Goal: Information Seeking & Learning: Learn about a topic

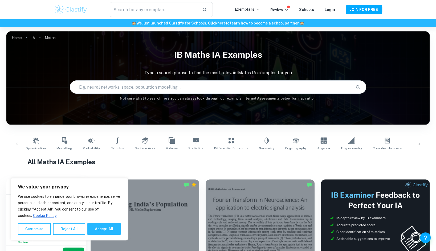
click at [16, 144] on div "Optimization Modelling Probability Calculus Surface Area Volume Statistics Diff…" at bounding box center [218, 144] width 415 height 18
click at [15, 144] on div "Optimization Modelling Probability Calculus Surface Area Volume Statistics Diff…" at bounding box center [218, 144] width 415 height 18
click at [21, 141] on div "Optimization Modelling Probability Calculus Surface Area Volume Statistics Diff…" at bounding box center [218, 144] width 415 height 18
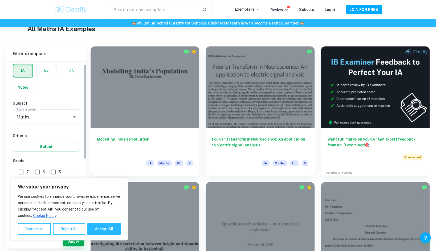
scroll to position [27, 0]
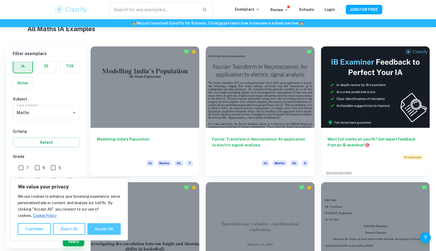
click at [102, 226] on button "Accept All" at bounding box center [103, 229] width 33 height 12
checkbox input "true"
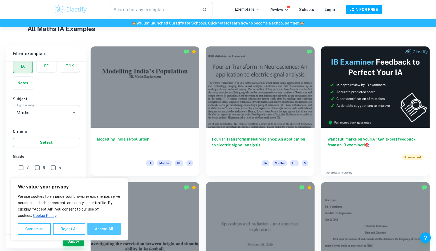
checkbox input "true"
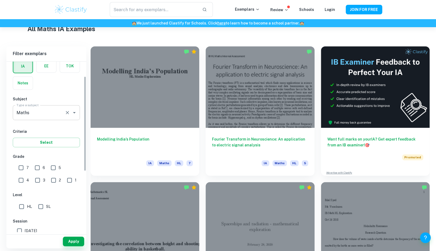
click at [50, 115] on input "Maths" at bounding box center [38, 113] width 47 height 10
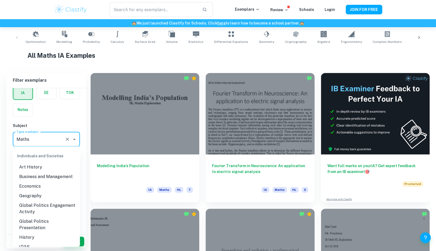
scroll to position [491, 0]
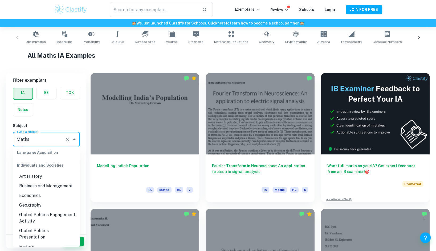
click at [46, 183] on li "Business and Management" at bounding box center [46, 186] width 67 height 10
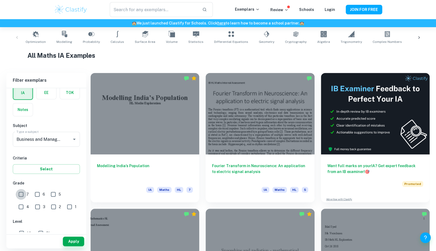
click at [22, 196] on input "7" at bounding box center [21, 194] width 11 height 11
checkbox input "true"
click at [69, 240] on button "Apply" at bounding box center [73, 242] width 21 height 10
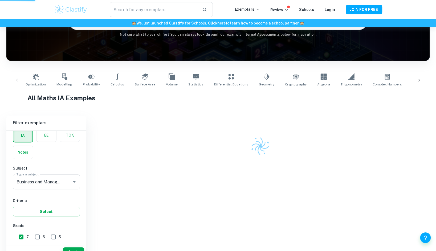
scroll to position [27, 0]
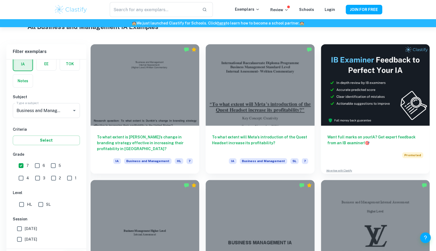
scroll to position [134, 0]
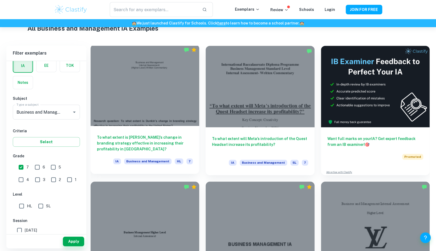
click at [153, 144] on h6 "To what extent is [PERSON_NAME]’s change in branding strategy effective in incr…" at bounding box center [145, 143] width 96 height 18
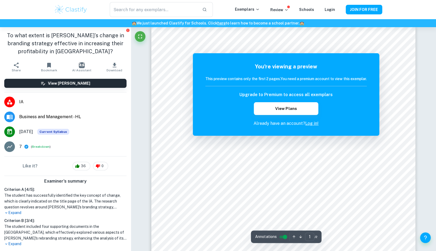
scroll to position [27, 0]
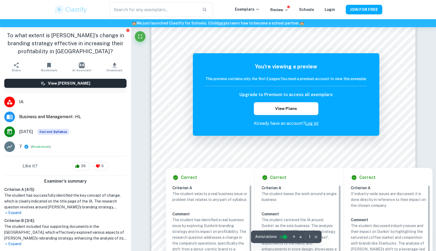
click at [302, 158] on div at bounding box center [310, 156] width 147 height 9
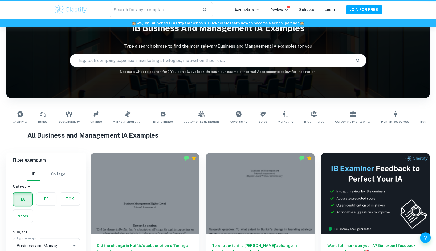
scroll to position [134, 0]
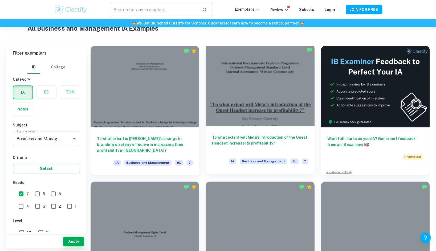
click at [253, 116] on div at bounding box center [260, 84] width 109 height 81
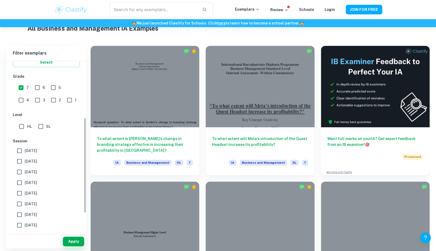
scroll to position [107, 0]
click at [20, 127] on input "HL" at bounding box center [21, 126] width 11 height 11
checkbox input "true"
click at [78, 239] on button "Apply" at bounding box center [73, 242] width 21 height 10
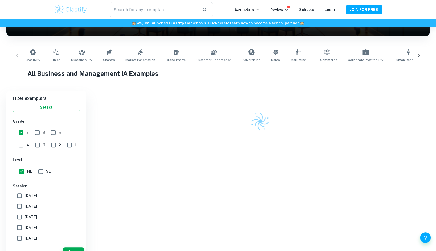
scroll to position [134, 0]
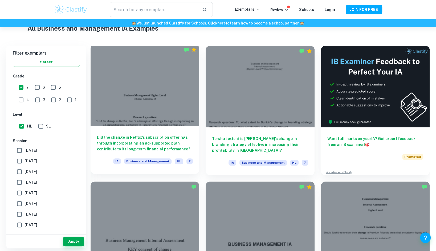
click at [151, 143] on h6 "Did the change in Netflix's subscription offerings through incorporating an ad-…" at bounding box center [145, 143] width 96 height 18
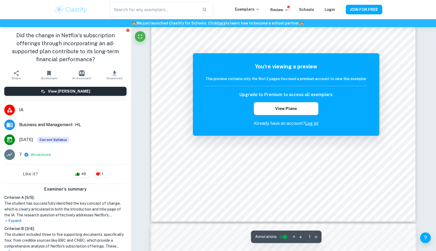
scroll to position [113, 0]
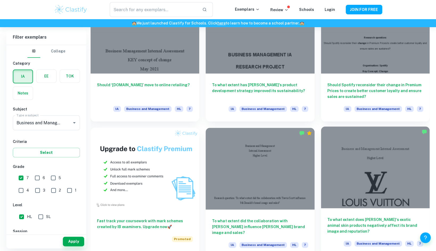
scroll to position [373, 0]
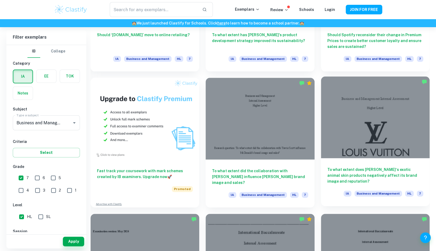
click at [386, 151] on div at bounding box center [375, 116] width 109 height 81
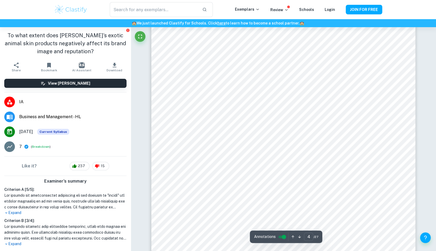
scroll to position [1145, 0]
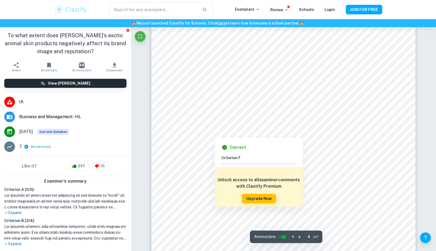
click at [300, 136] on div "Correct Criterion F Comment Unlock access to all examiner comments with Clastif…" at bounding box center [259, 171] width 88 height 72
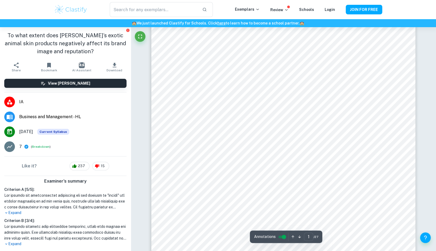
scroll to position [0, 0]
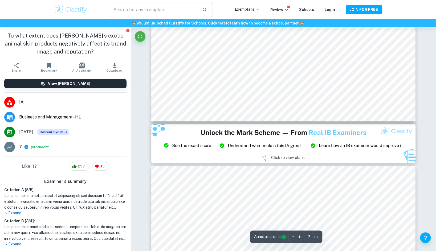
type input "3"
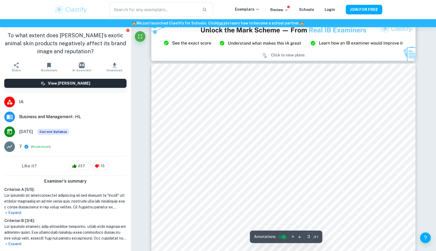
scroll to position [746, 0]
